Goal: Transaction & Acquisition: Purchase product/service

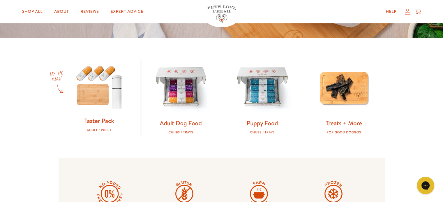
scroll to position [146, 0]
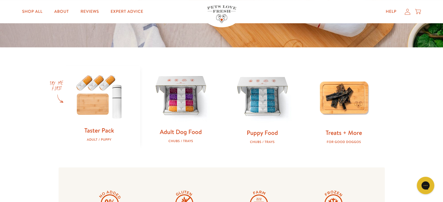
click at [175, 107] on img at bounding box center [180, 96] width 63 height 63
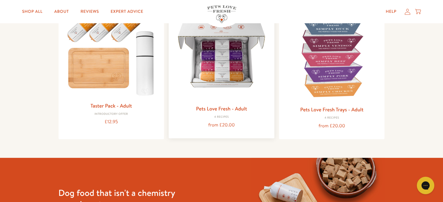
scroll to position [87, 0]
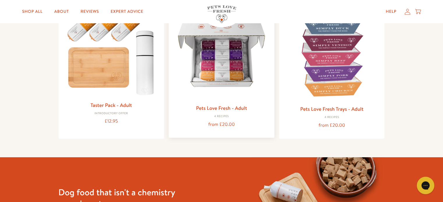
click at [231, 75] on img at bounding box center [221, 53] width 96 height 96
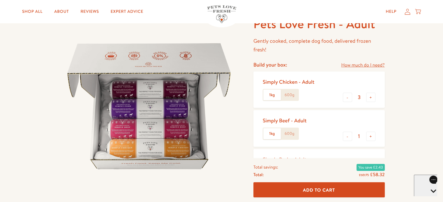
scroll to position [29, 0]
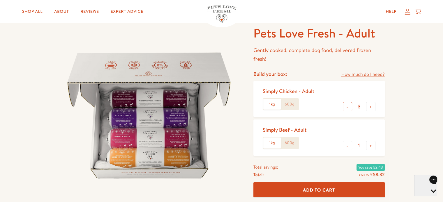
click at [347, 107] on button "-" at bounding box center [347, 106] width 9 height 9
type input "1"
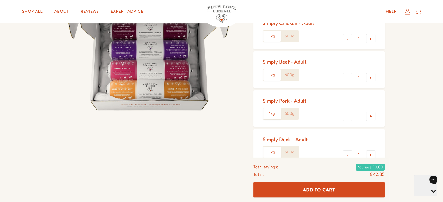
scroll to position [87, 0]
